Goal: Information Seeking & Learning: Learn about a topic

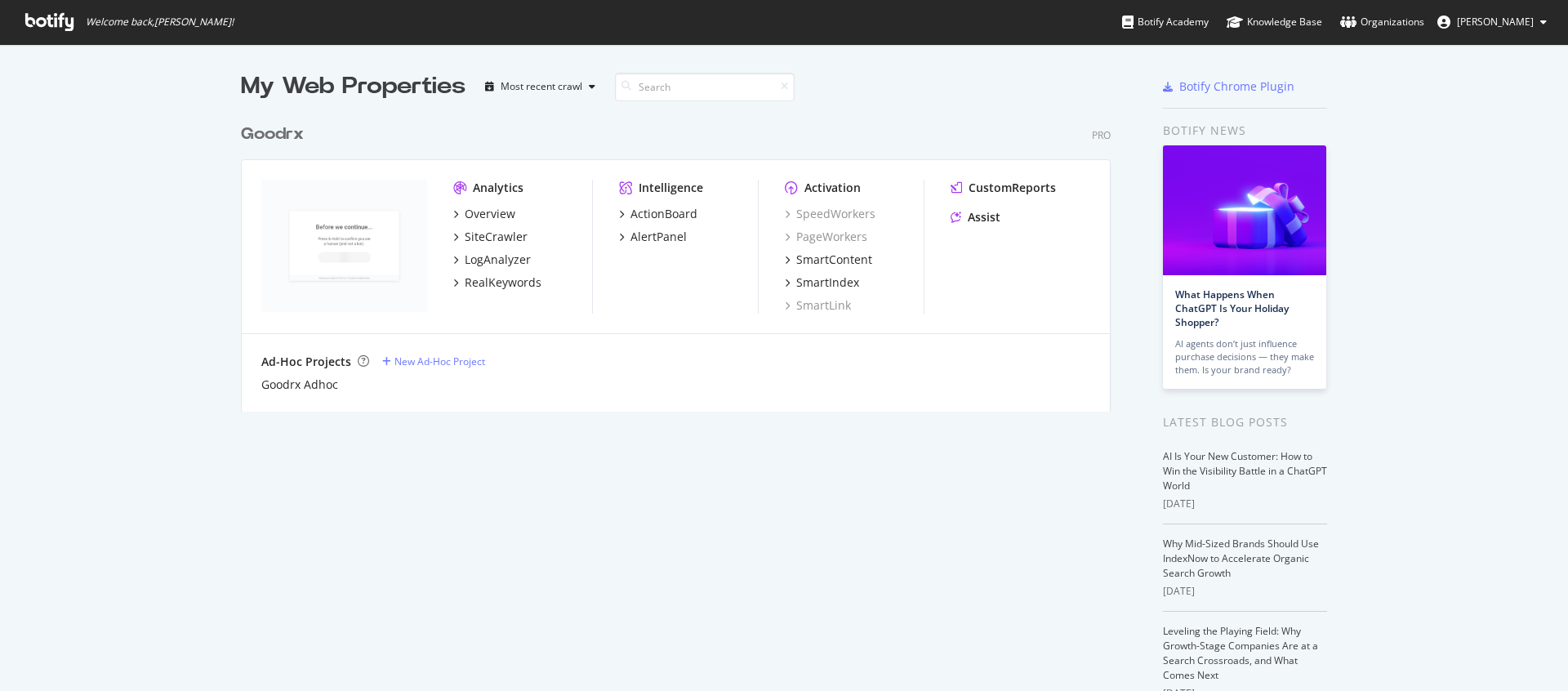
scroll to position [678, 1544]
click at [494, 244] on div "SiteCrawler" at bounding box center [496, 237] width 63 height 17
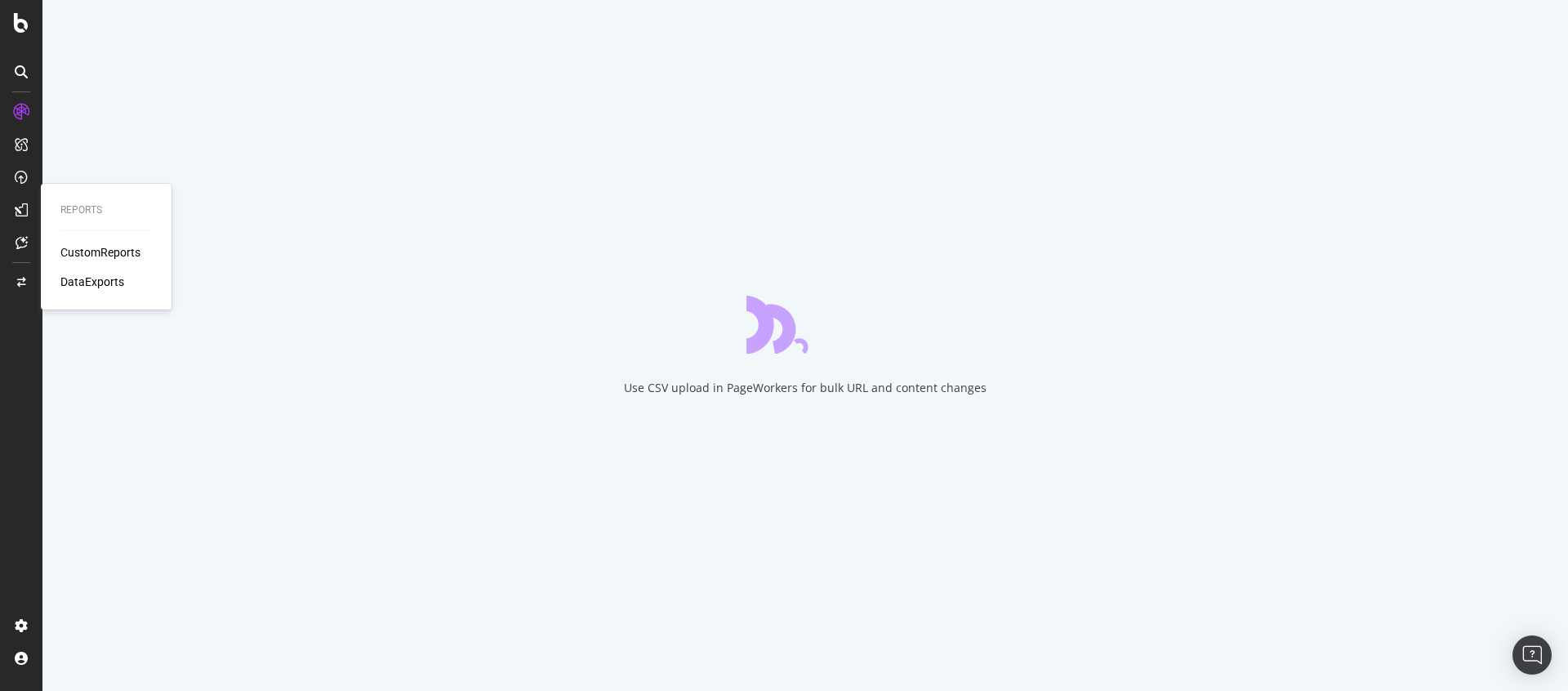
click at [98, 251] on div "CustomReports" at bounding box center [101, 252] width 80 height 17
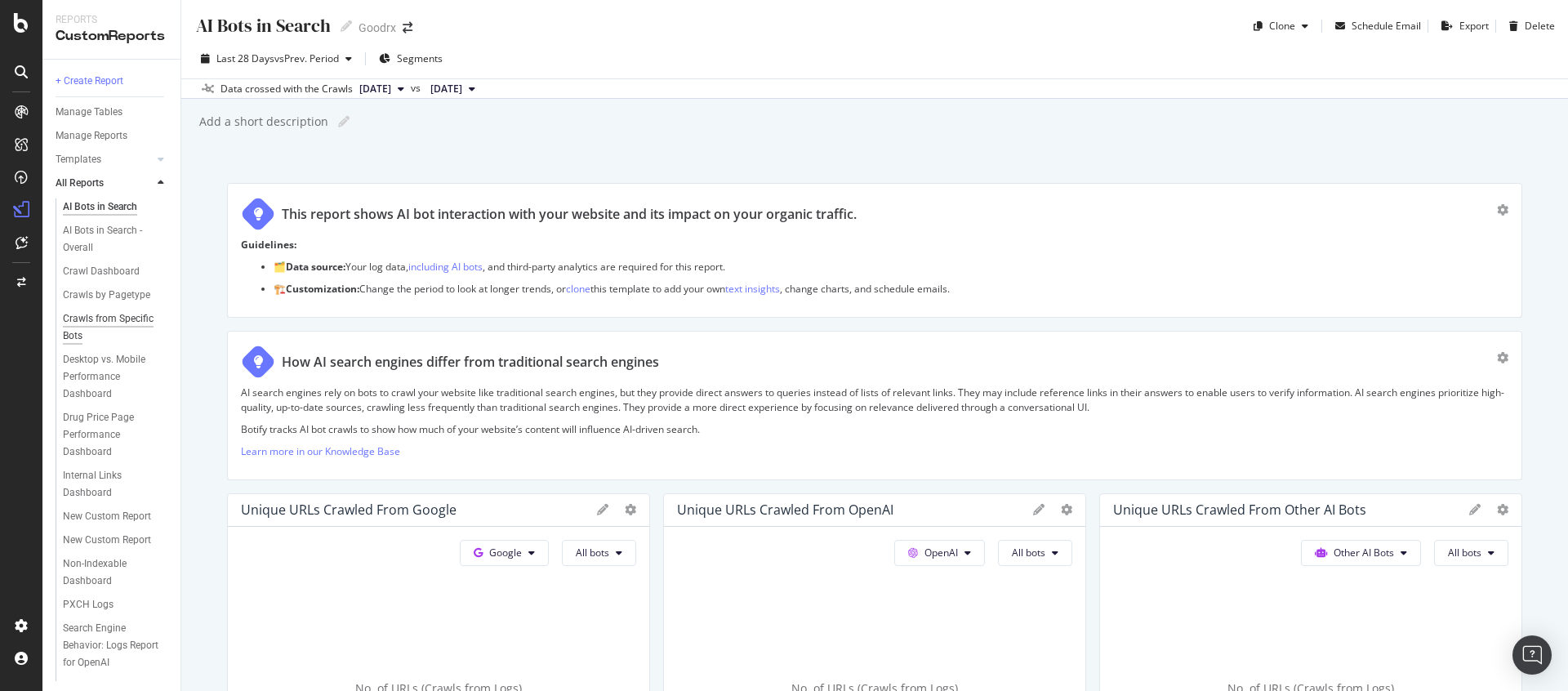
click at [94, 338] on div "Crawls from Specific Bots" at bounding box center [109, 327] width 93 height 34
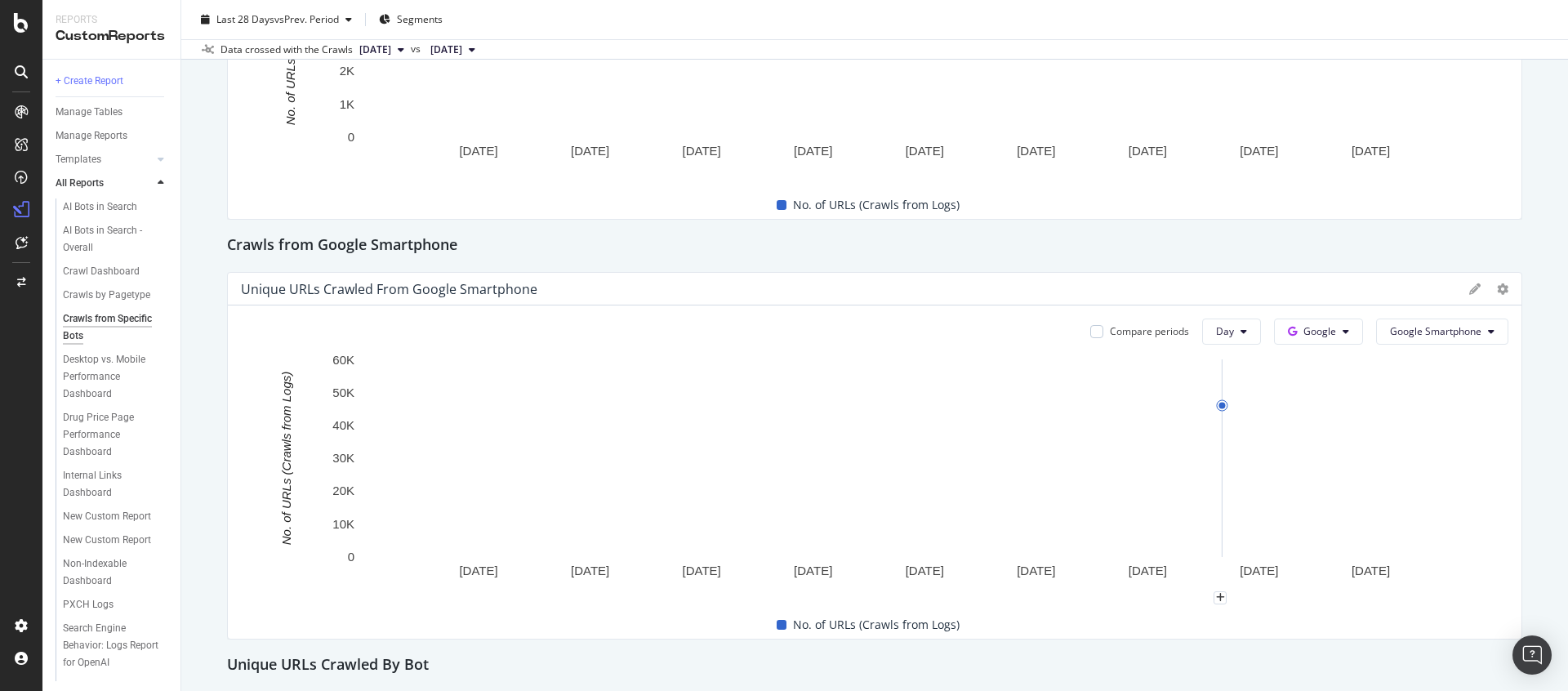
scroll to position [2060, 0]
